Goal: Information Seeking & Learning: Learn about a topic

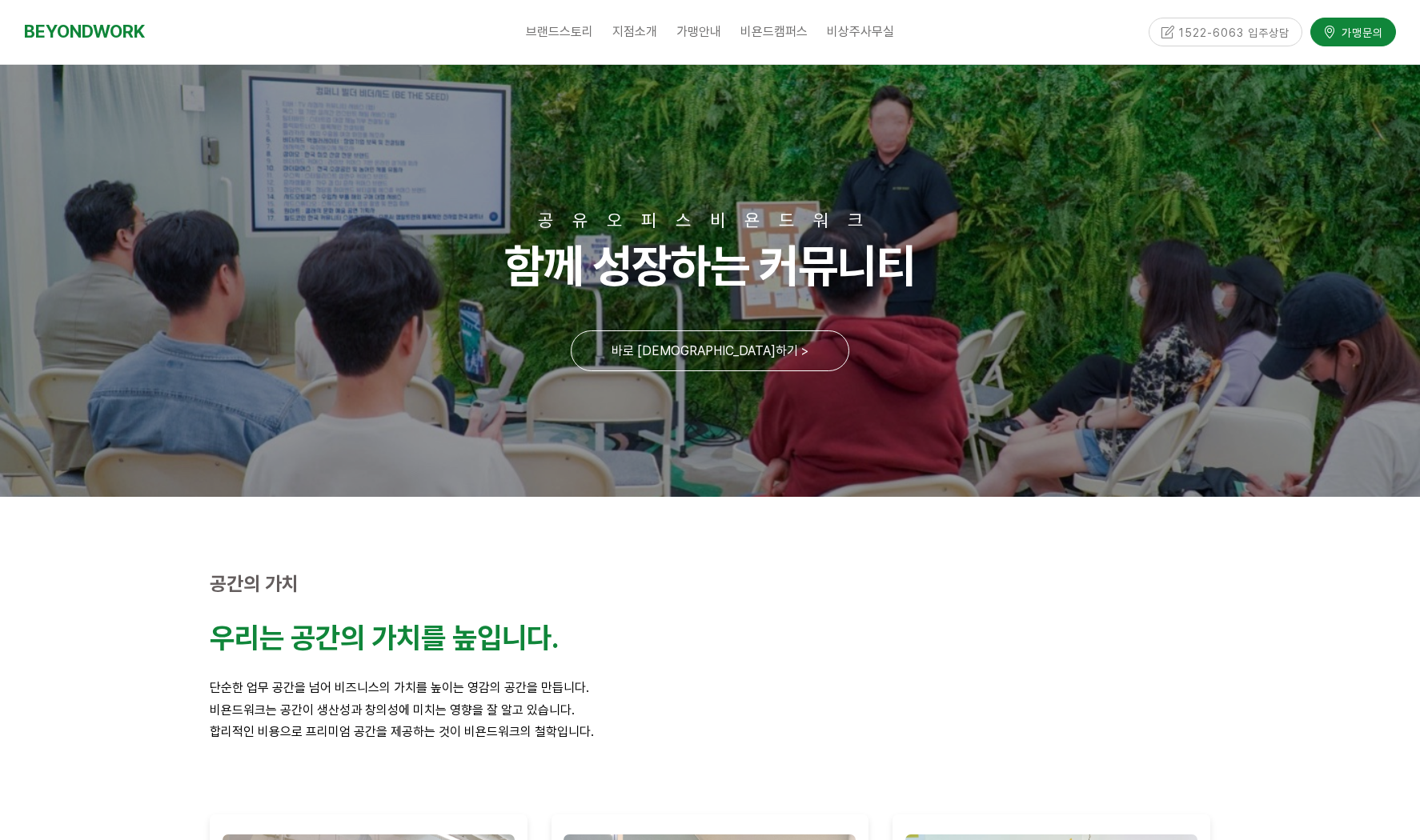
scroll to position [3772, 0]
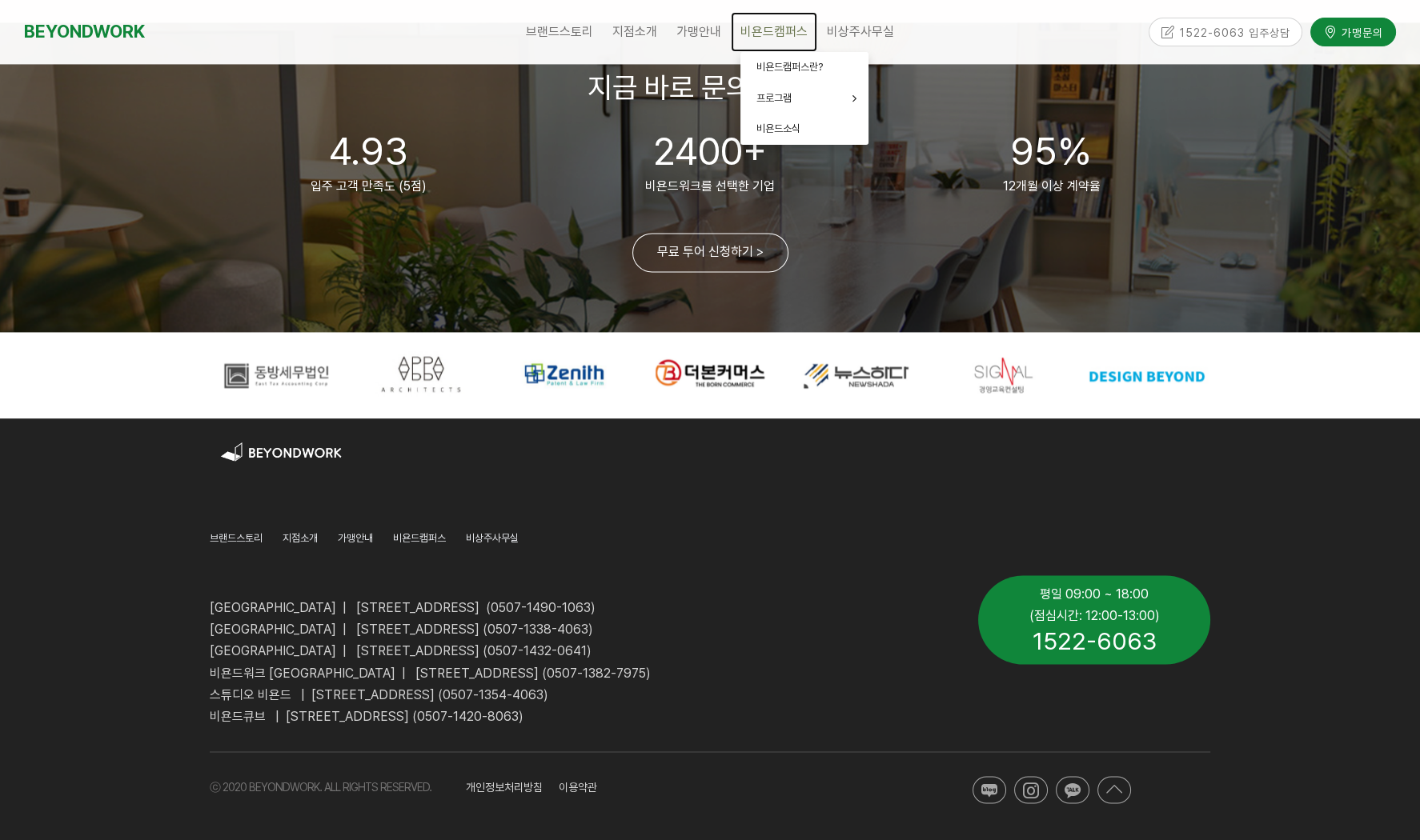
click at [774, 28] on span "비욘드캠퍼스" at bounding box center [773, 32] width 67 height 16
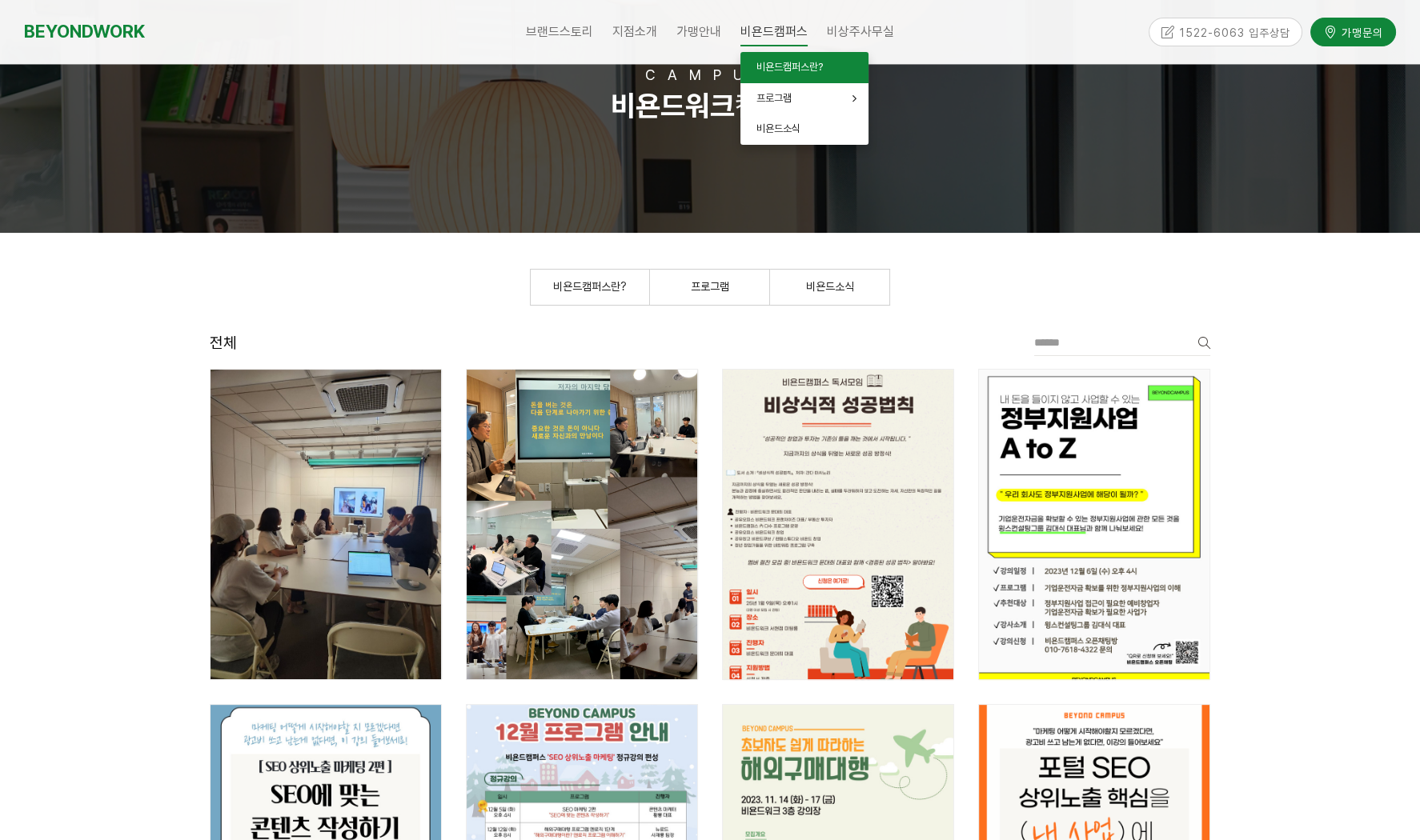
scroll to position [426, 0]
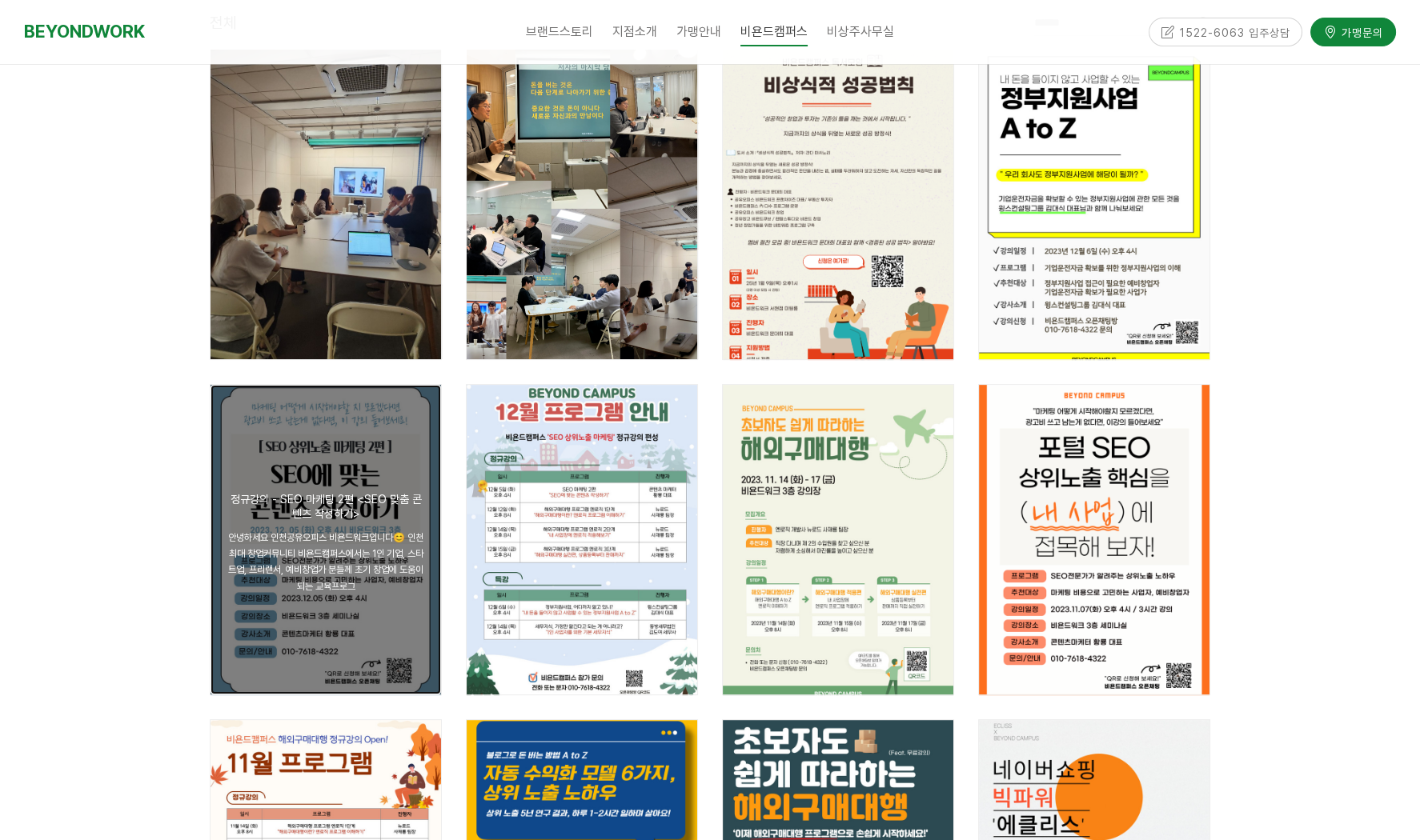
click at [377, 476] on div "공지 정규강의 - SEO 마케팅 2편 <SEO 맞춤 콘텐츠 작성하기> 안녕하세요 인천공유오피스 비욘드워크입니다😊 인천 최대 창업커뮤니티 비욘드…" at bounding box center [325, 539] width 231 height 310
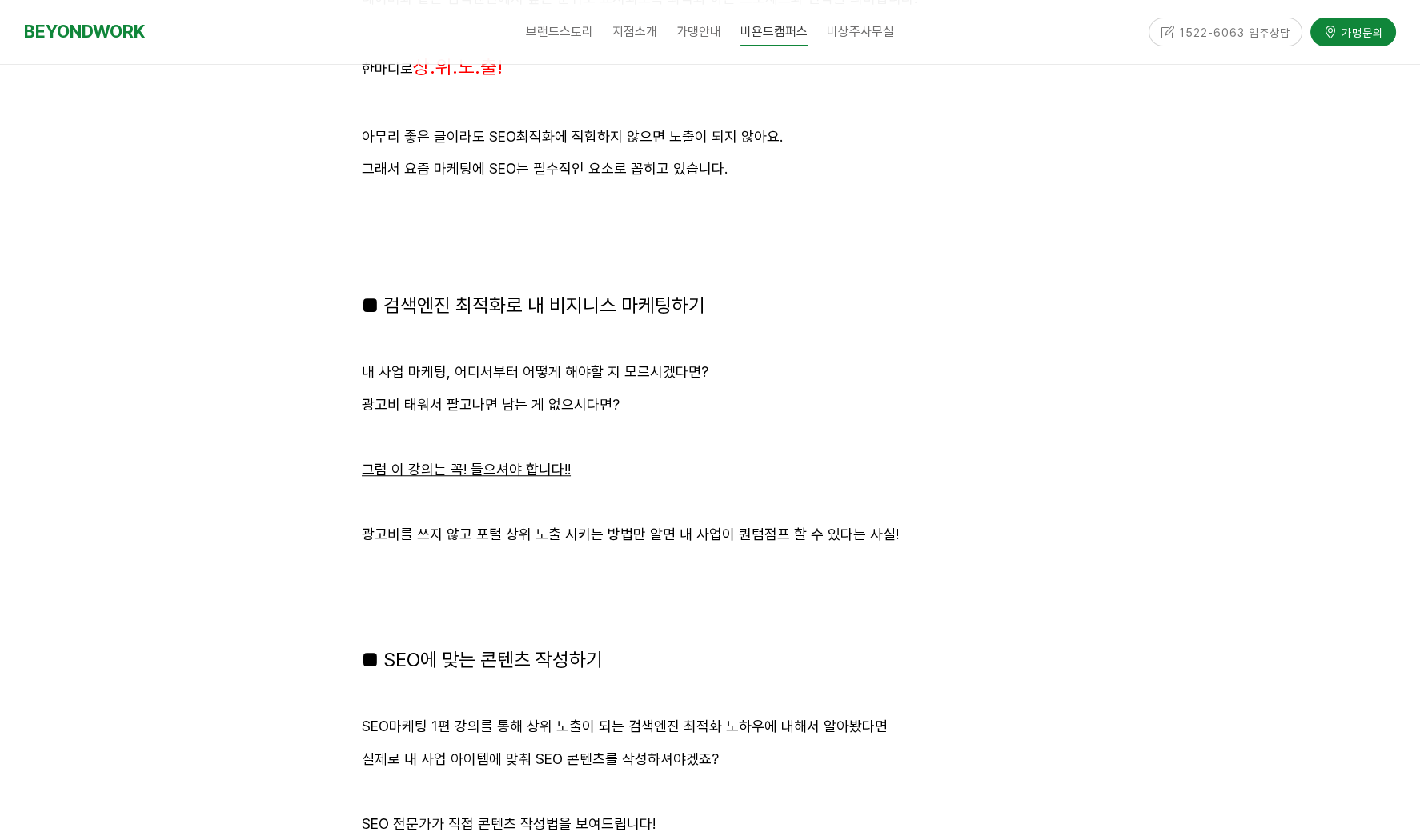
scroll to position [2666, 0]
